Goal: Transaction & Acquisition: Purchase product/service

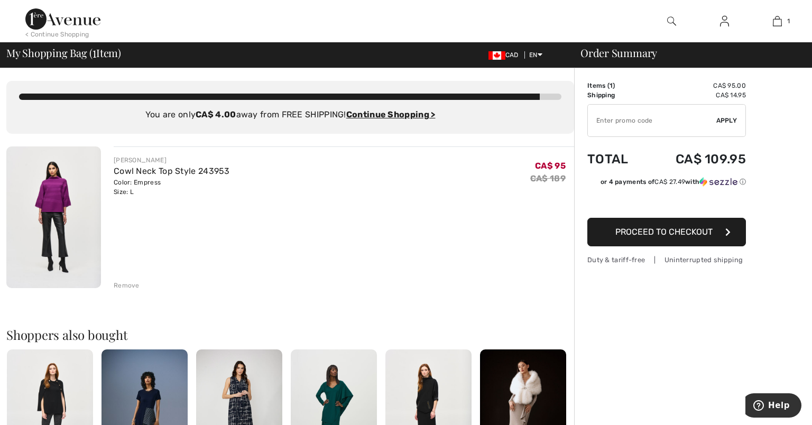
click at [616, 122] on input "TEXT" at bounding box center [652, 121] width 128 height 32
paste input "Joseph Ribkoff Mock Neck Boxy Top Style 243953"
type input "JOSEPHR"
click at [632, 122] on input "TEXT" at bounding box center [652, 121] width 128 height 32
type input "NEW15"
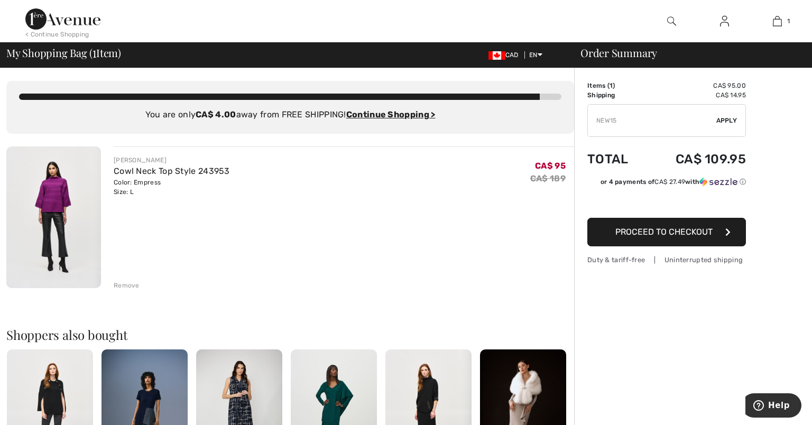
click at [732, 121] on span "Apply" at bounding box center [726, 121] width 21 height 10
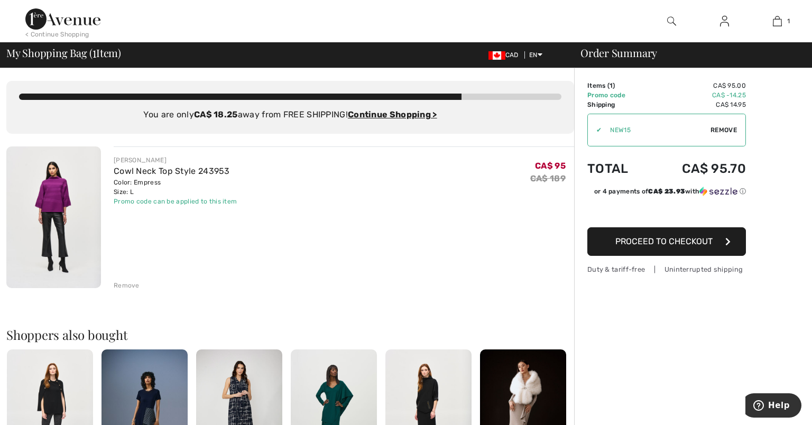
click at [396, 114] on ins "Continue Shopping >" at bounding box center [392, 114] width 89 height 10
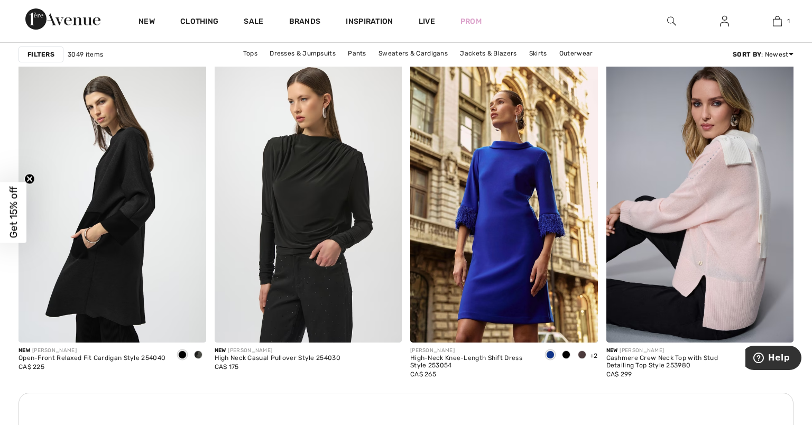
scroll to position [1079, 0]
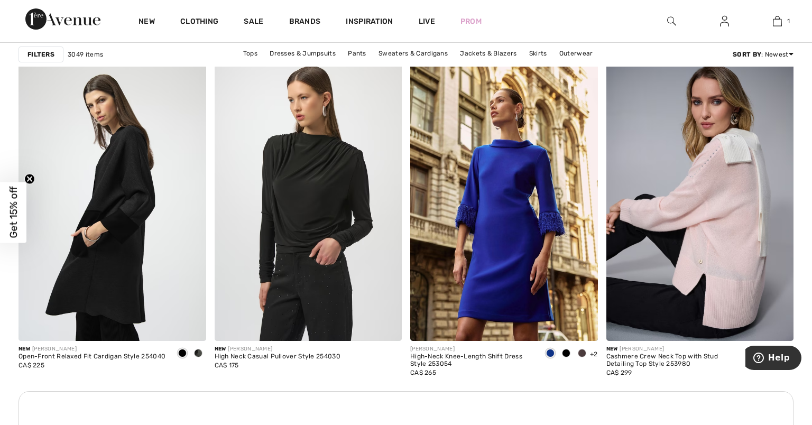
click at [752, 357] on span at bounding box center [753, 353] width 8 height 8
click at [749, 353] on span at bounding box center [753, 353] width 8 height 8
click at [742, 250] on img at bounding box center [700, 200] width 188 height 281
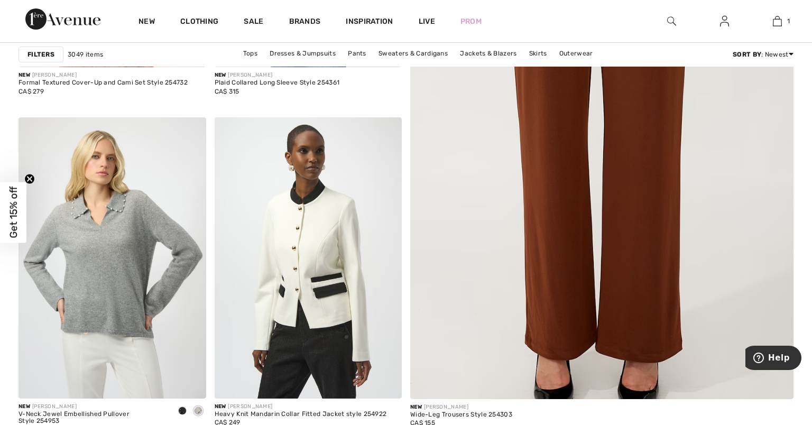
scroll to position [357, 0]
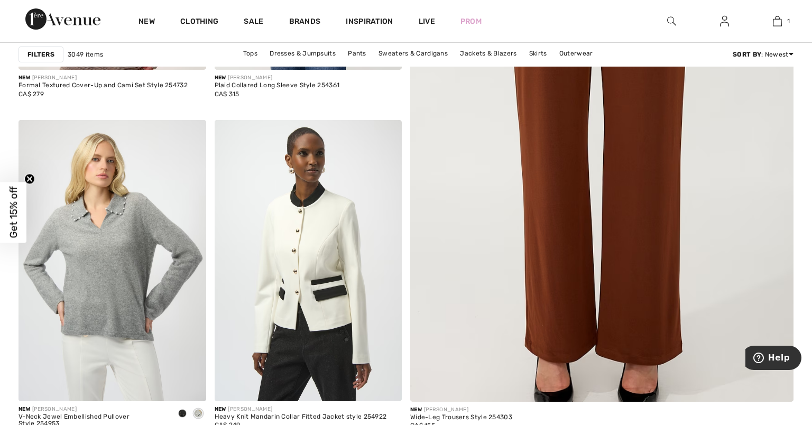
click at [252, 20] on link "Sale" at bounding box center [254, 22] width 20 height 11
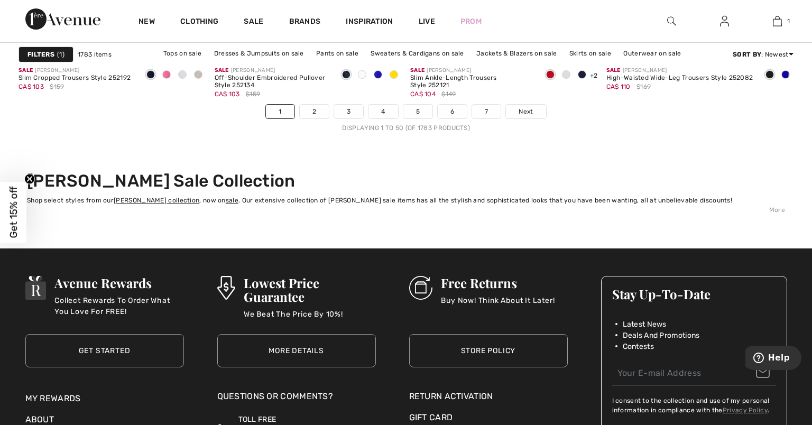
scroll to position [5105, 0]
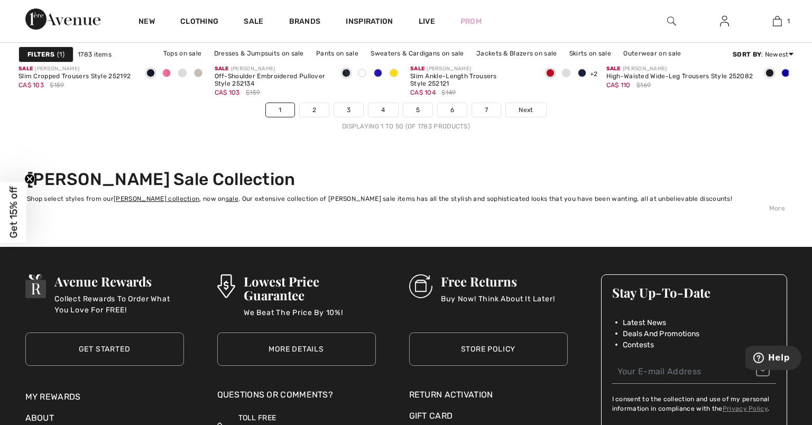
click at [531, 103] on link "Next" at bounding box center [526, 110] width 40 height 14
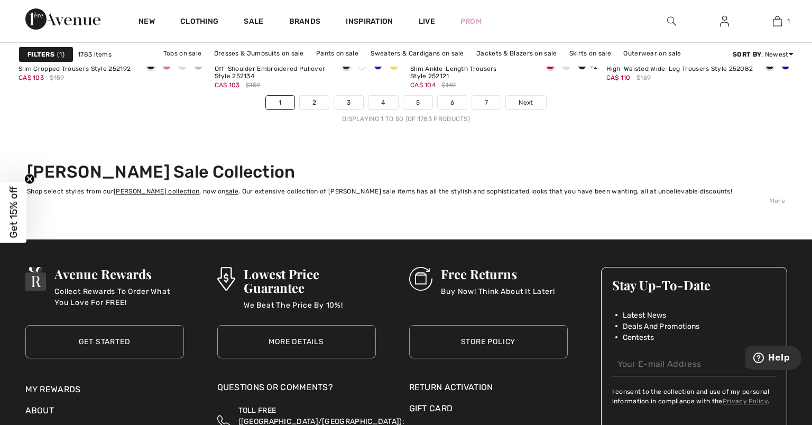
scroll to position [5149, 0]
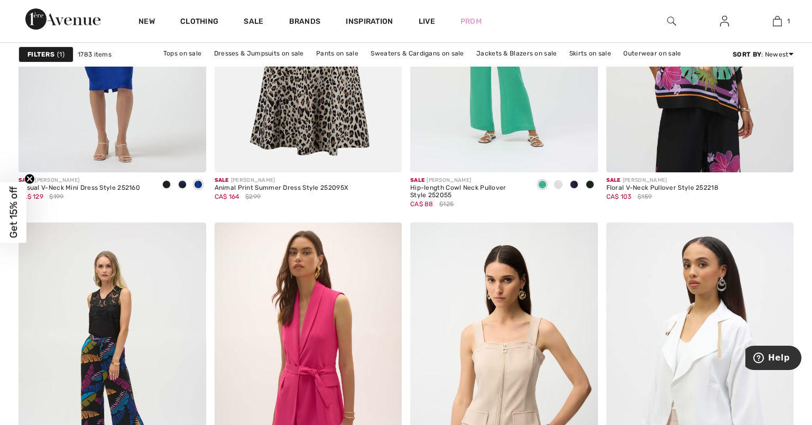
scroll to position [1751, 0]
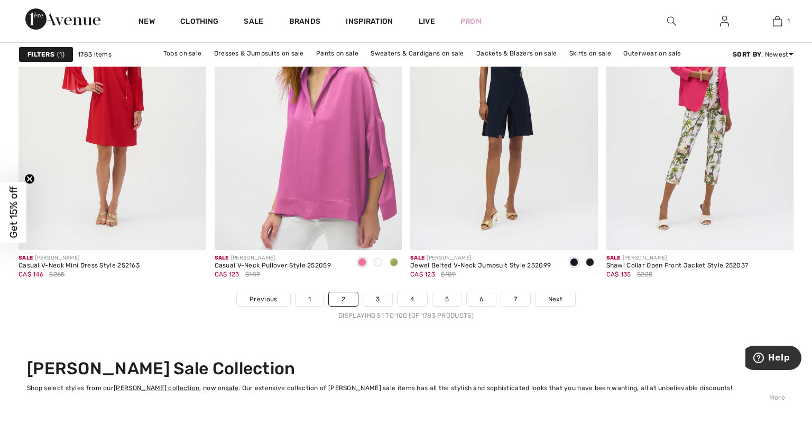
click at [557, 294] on span "Next" at bounding box center [555, 299] width 14 height 10
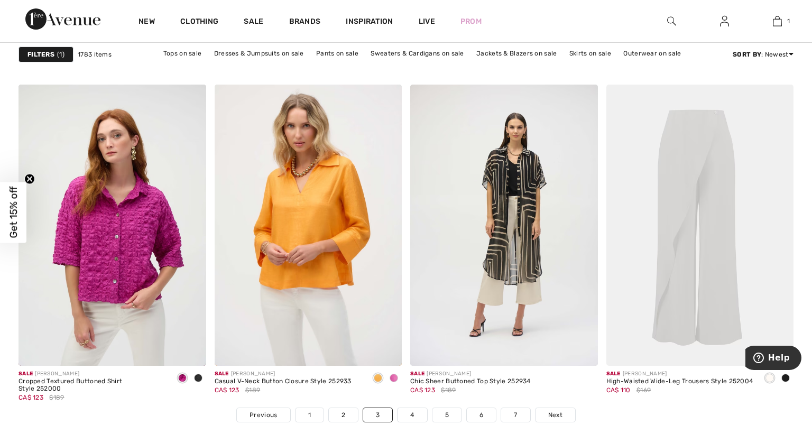
scroll to position [4801, 0]
click at [386, 383] on div at bounding box center [394, 377] width 16 height 17
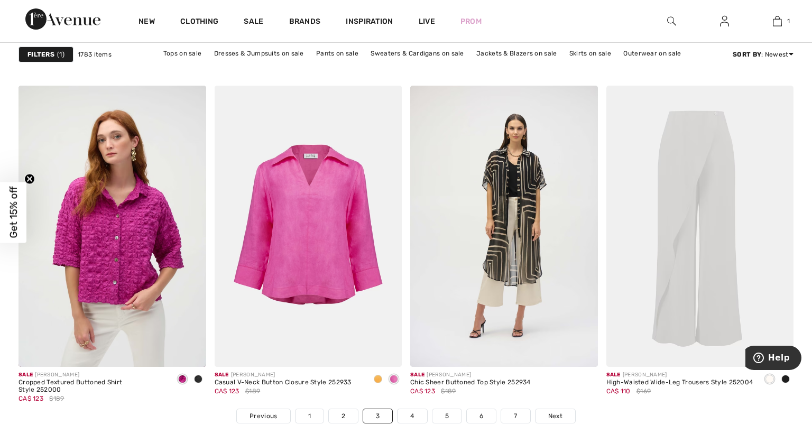
scroll to position [4798, 0]
click at [558, 418] on span "Next" at bounding box center [555, 417] width 14 height 10
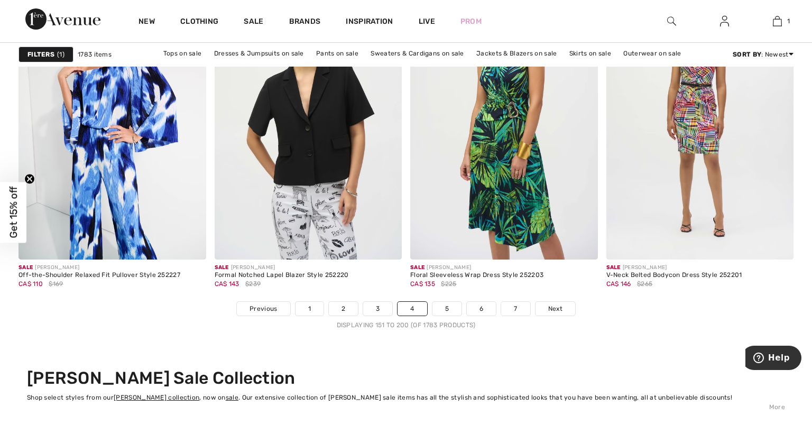
scroll to position [4907, 0]
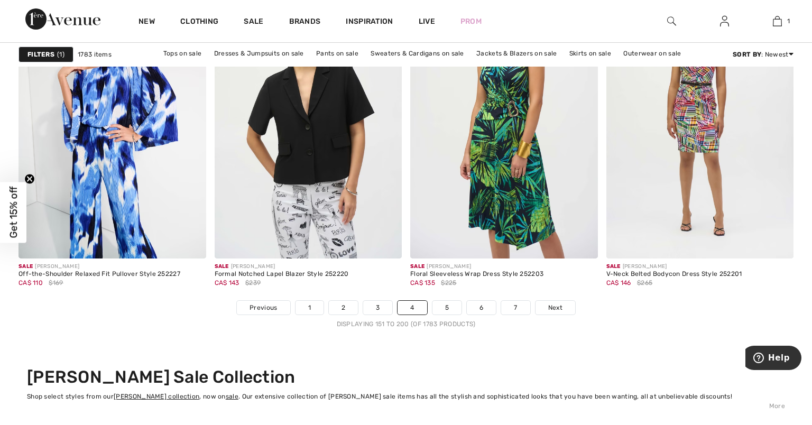
click at [556, 311] on link "Next" at bounding box center [555, 308] width 40 height 14
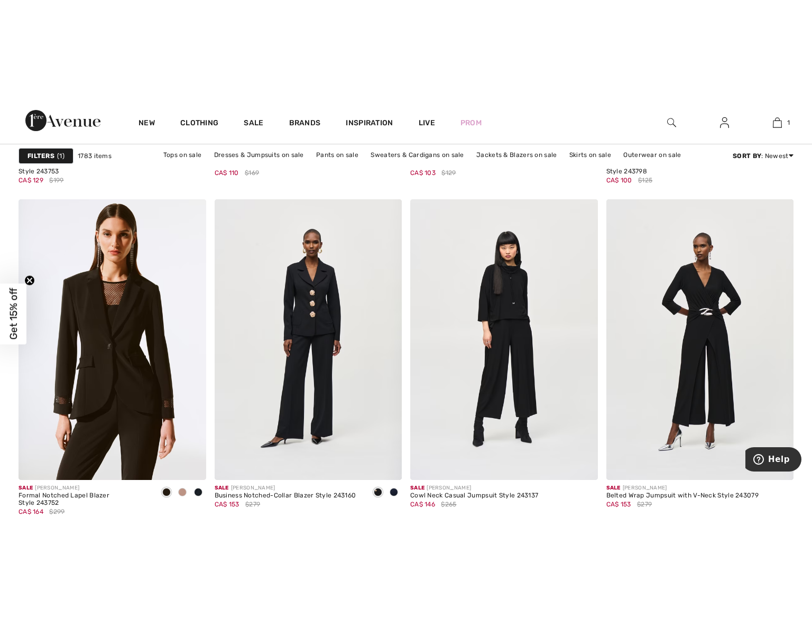
scroll to position [3666, 0]
